Goal: Transaction & Acquisition: Purchase product/service

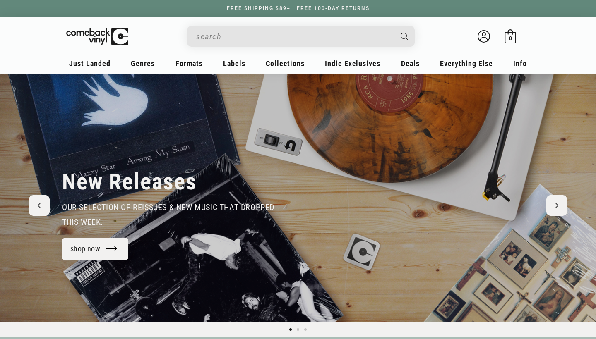
drag, startPoint x: 0, startPoint y: 0, endPoint x: 229, endPoint y: 31, distance: 231.2
click at [227, 36] on input "Search" at bounding box center [294, 36] width 196 height 17
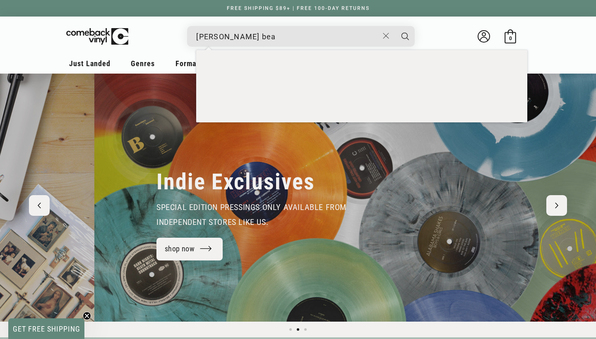
scroll to position [0, 596]
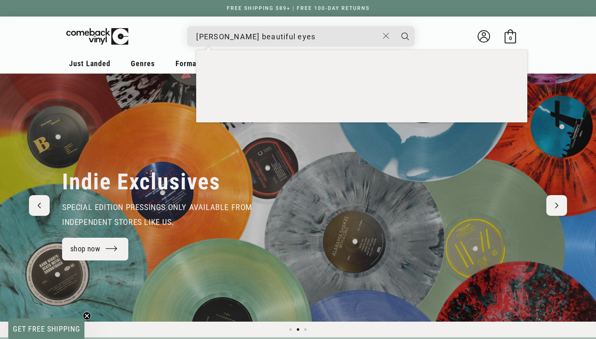
click at [405, 36] on button "Search" at bounding box center [405, 36] width 21 height 21
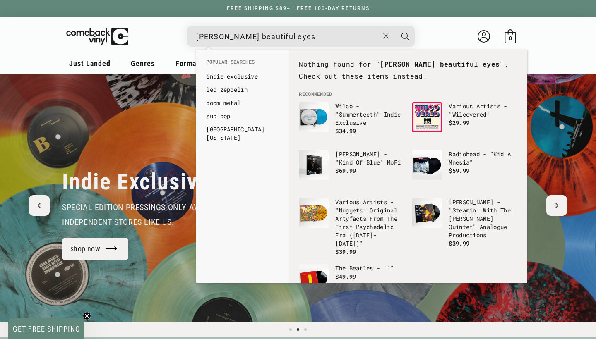
drag, startPoint x: 313, startPoint y: 41, endPoint x: 256, endPoint y: 27, distance: 58.4
click at [255, 28] on div "taylor swift beautiful eyes" at bounding box center [304, 36] width 219 height 20
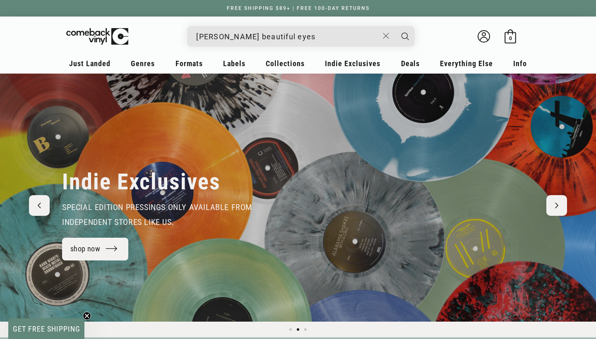
click at [242, 37] on input "taylor swift beautiful eyes" at bounding box center [287, 36] width 182 height 17
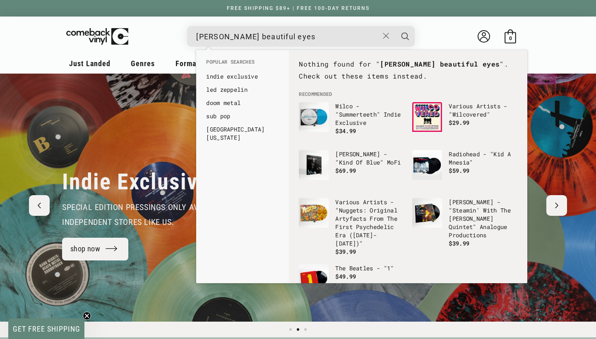
drag, startPoint x: 242, startPoint y: 37, endPoint x: 291, endPoint y: 39, distance: 49.3
click at [292, 39] on input "taylor swift beautiful eyes" at bounding box center [287, 36] width 182 height 17
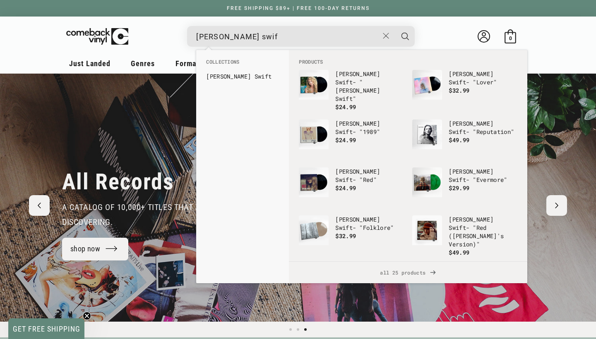
type input "[PERSON_NAME] swif"
click at [405, 36] on button "Search" at bounding box center [405, 36] width 21 height 21
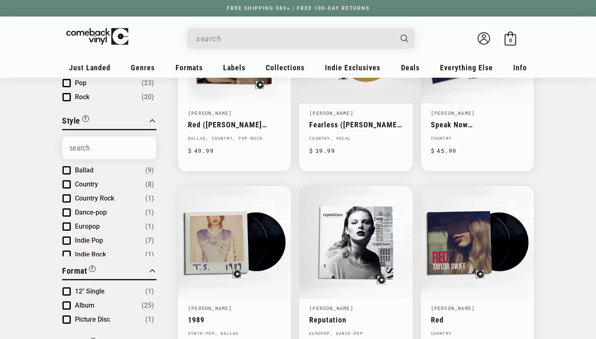
type input "[PERSON_NAME] swif"
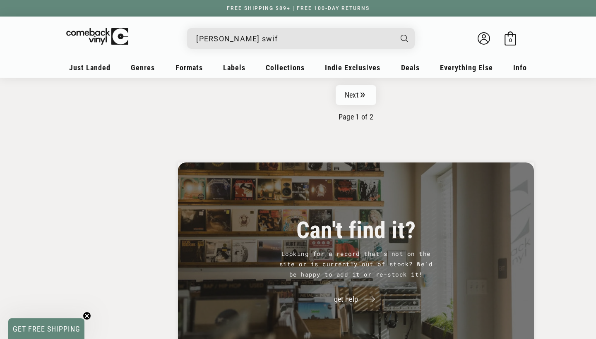
scroll to position [1477, 0]
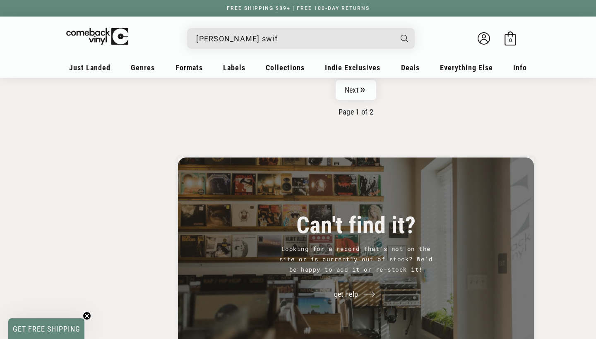
click at [363, 107] on nav "Next Page 1 of 2" at bounding box center [356, 98] width 356 height 36
click at [357, 86] on link "Next" at bounding box center [355, 90] width 41 height 20
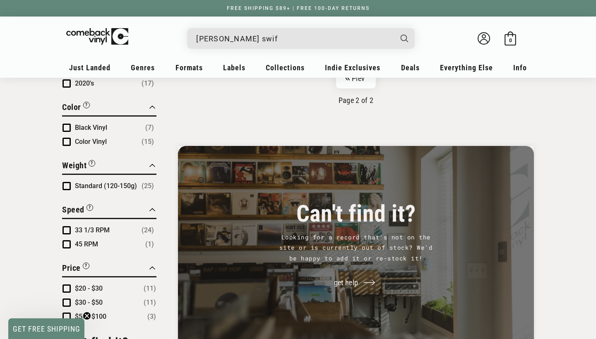
scroll to position [493, 0]
